Goal: Complete application form

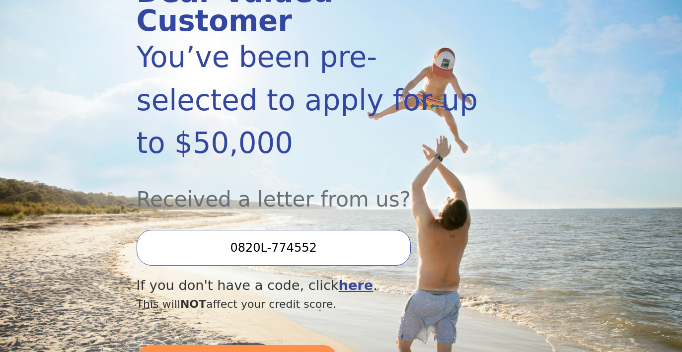
scroll to position [159, 0]
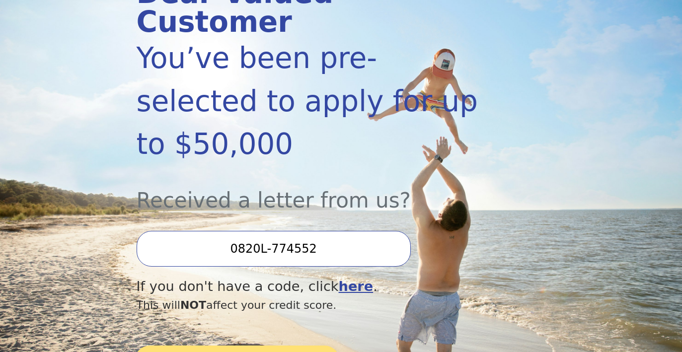
type input "0820L-774552"
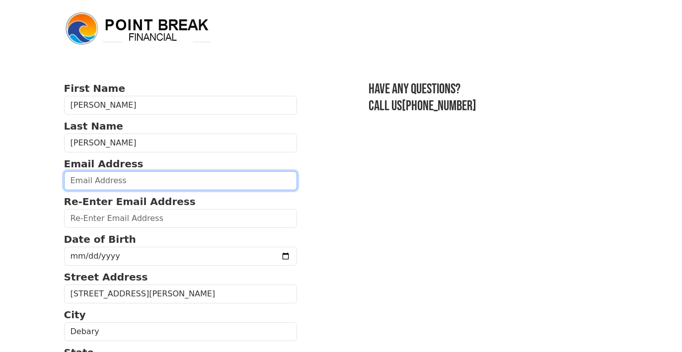
click at [187, 181] on input "email" at bounding box center [180, 180] width 233 height 19
type input "[EMAIL_ADDRESS][DOMAIN_NAME]"
type input "(307) 660-8343"
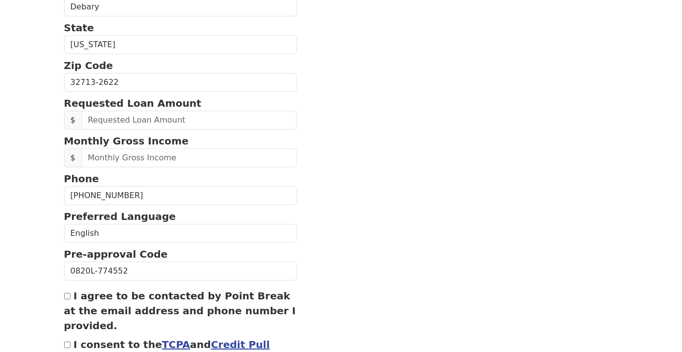
scroll to position [323, 0]
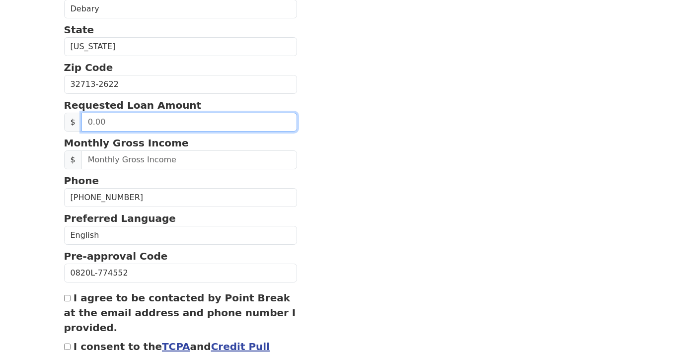
click at [123, 124] on input "text" at bounding box center [189, 122] width 216 height 19
type input "50,000.00"
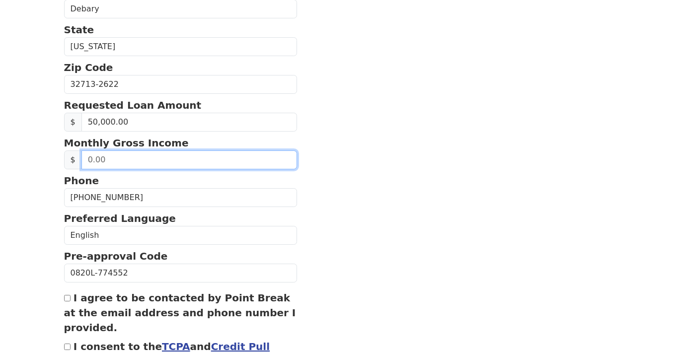
click at [155, 163] on input "text" at bounding box center [189, 159] width 216 height 19
type input "14,000.00"
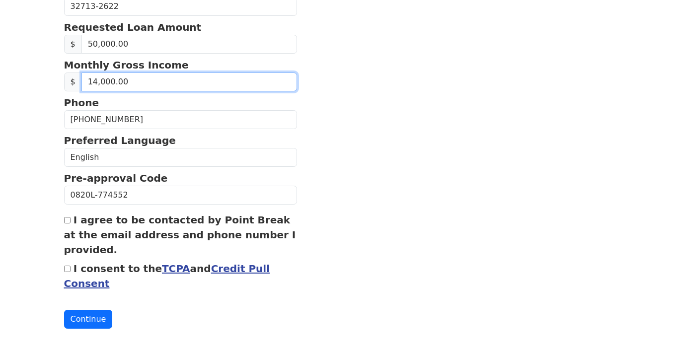
scroll to position [409, 0]
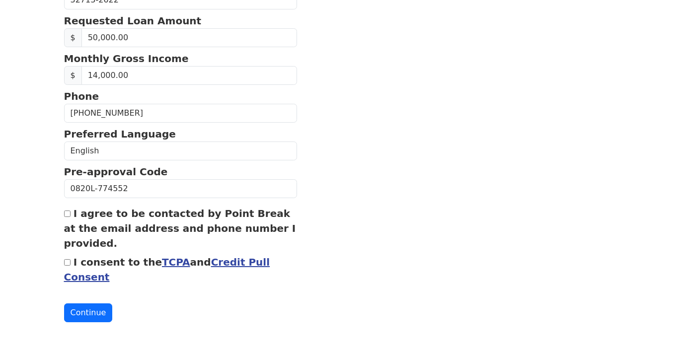
click at [68, 215] on input "I agree to be contacted by Point Break at the email address and phone number I …" at bounding box center [67, 213] width 6 height 6
checkbox input "true"
click at [68, 262] on input "I consent to the TCPA and Credit Pull Consent" at bounding box center [67, 262] width 6 height 6
checkbox input "true"
click at [89, 317] on button "Continue" at bounding box center [88, 312] width 49 height 19
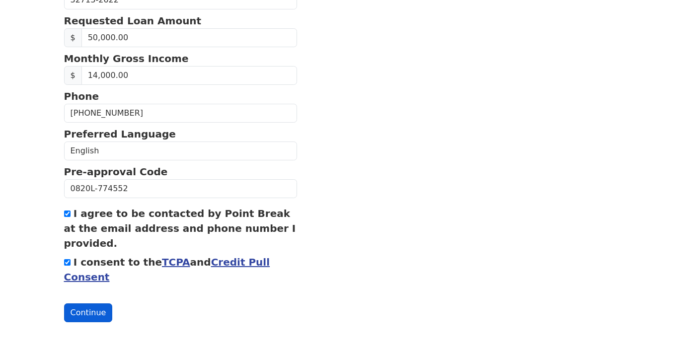
scroll to position [423, 0]
click at [91, 309] on button "Continue" at bounding box center [88, 312] width 49 height 19
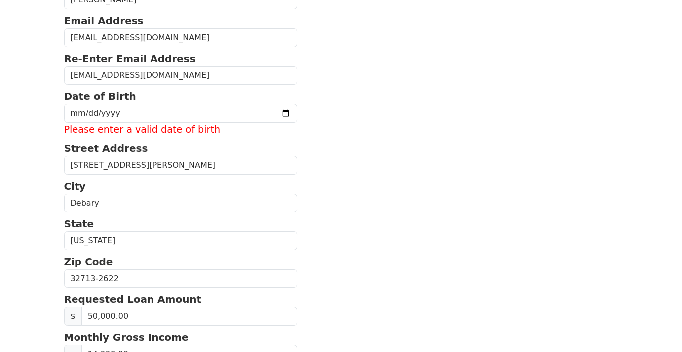
scroll to position [142, 0]
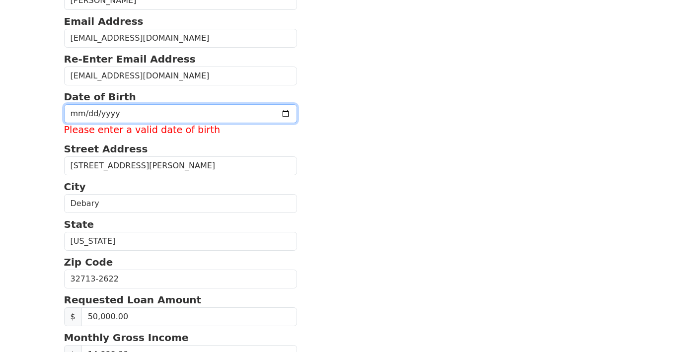
click at [117, 117] on input "date" at bounding box center [180, 113] width 233 height 19
type input "1974-06-07"
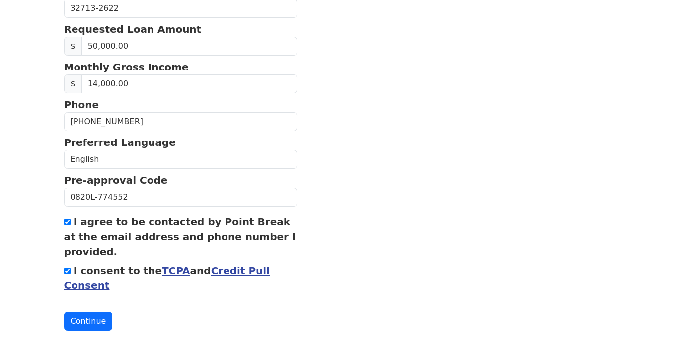
scroll to position [401, 0]
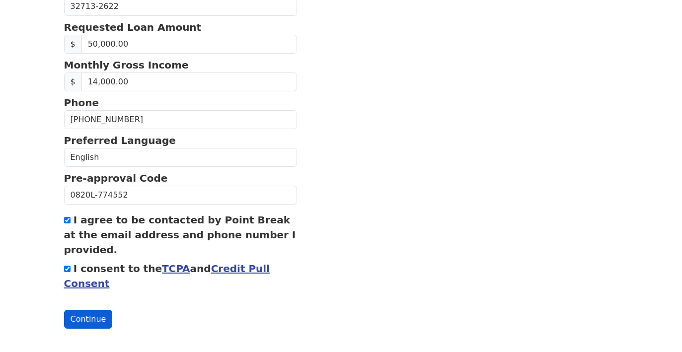
click at [79, 321] on button "Continue" at bounding box center [88, 319] width 49 height 19
